Goal: Navigation & Orientation: Locate item on page

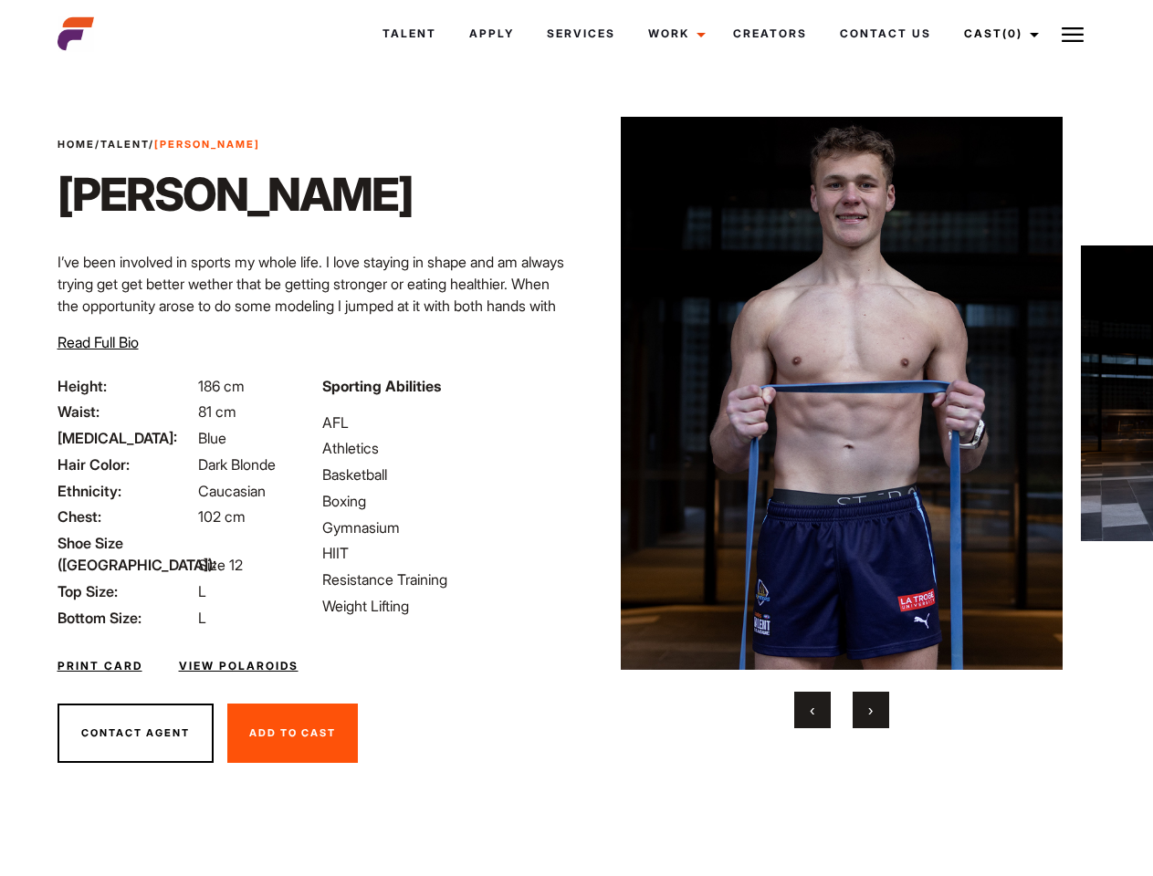
click at [996, 34] on link "Cast (0)" at bounding box center [998, 33] width 102 height 49
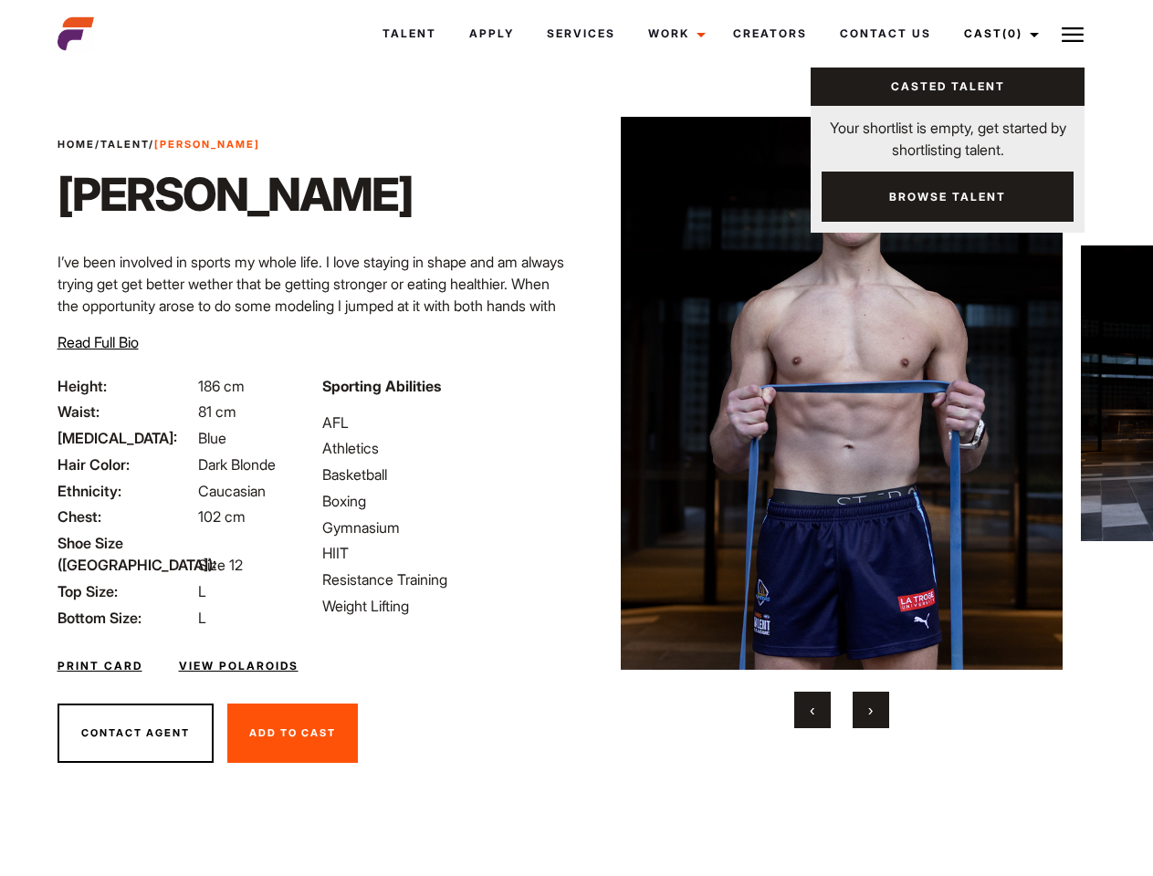
click at [1072, 34] on img at bounding box center [1072, 35] width 22 height 22
click at [841, 423] on img at bounding box center [842, 393] width 443 height 553
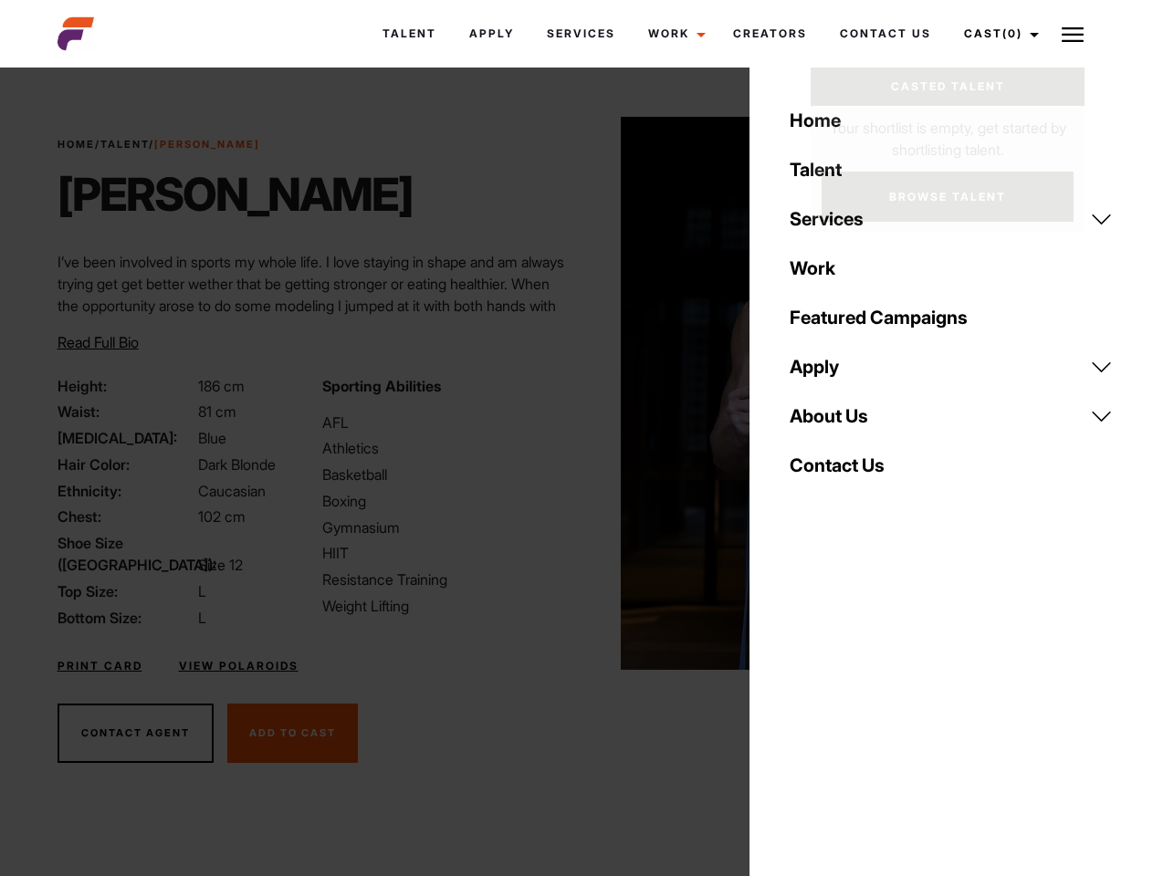
click at [576, 393] on div "Sporting Abilities AFL Athletics Basketball Boxing Gymnasium HIIT Resistance Tr…" at bounding box center [443, 502] width 265 height 254
click at [812, 710] on button "‹" at bounding box center [812, 710] width 37 height 37
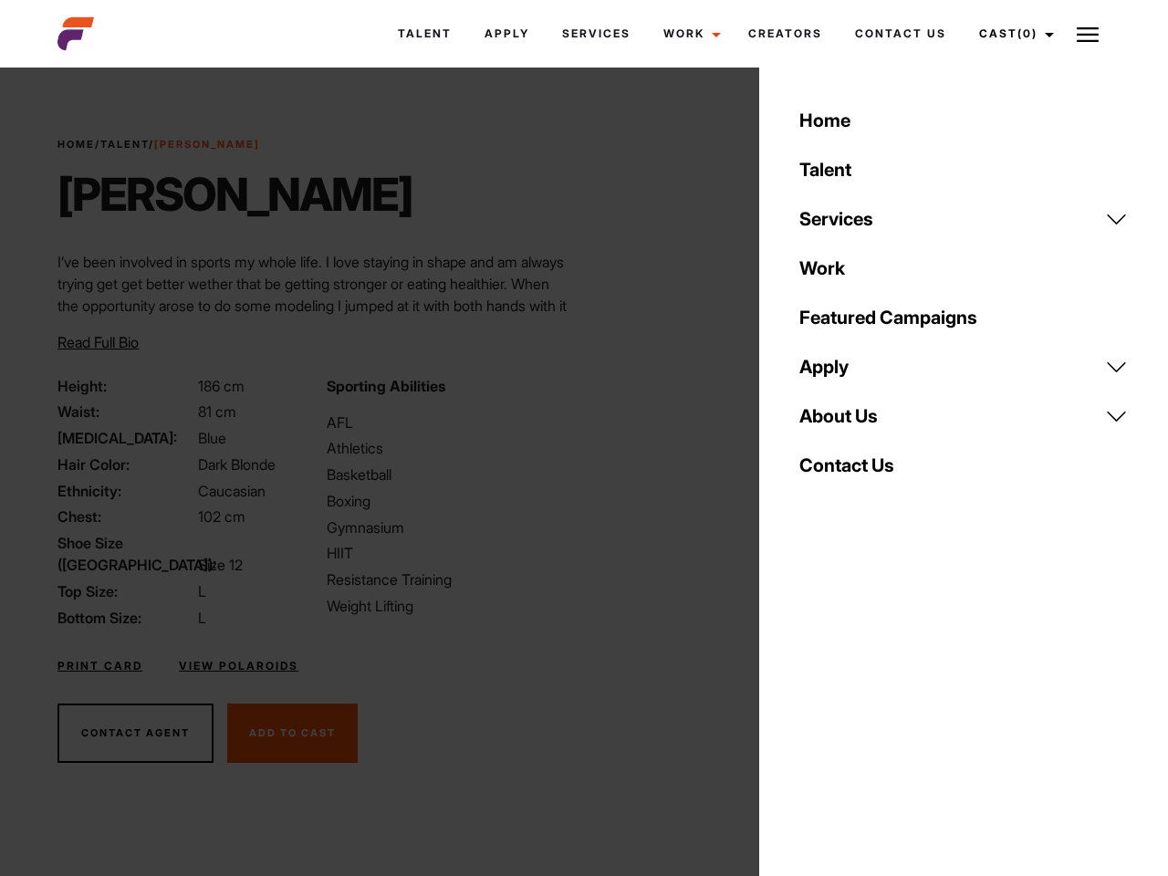
click at [871, 710] on button "›" at bounding box center [881, 710] width 37 height 37
